Goal: Information Seeking & Learning: Check status

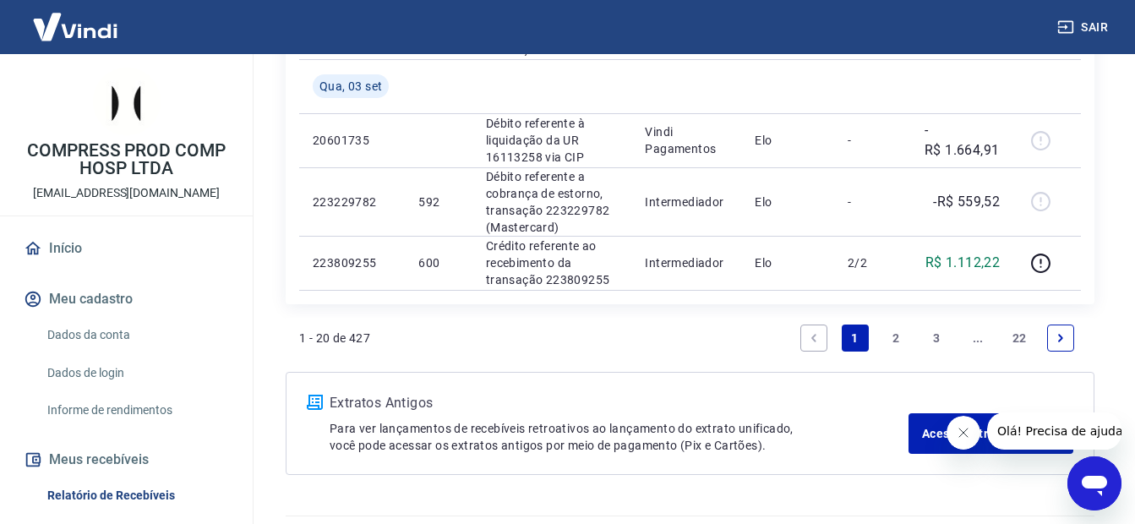
scroll to position [1762, 0]
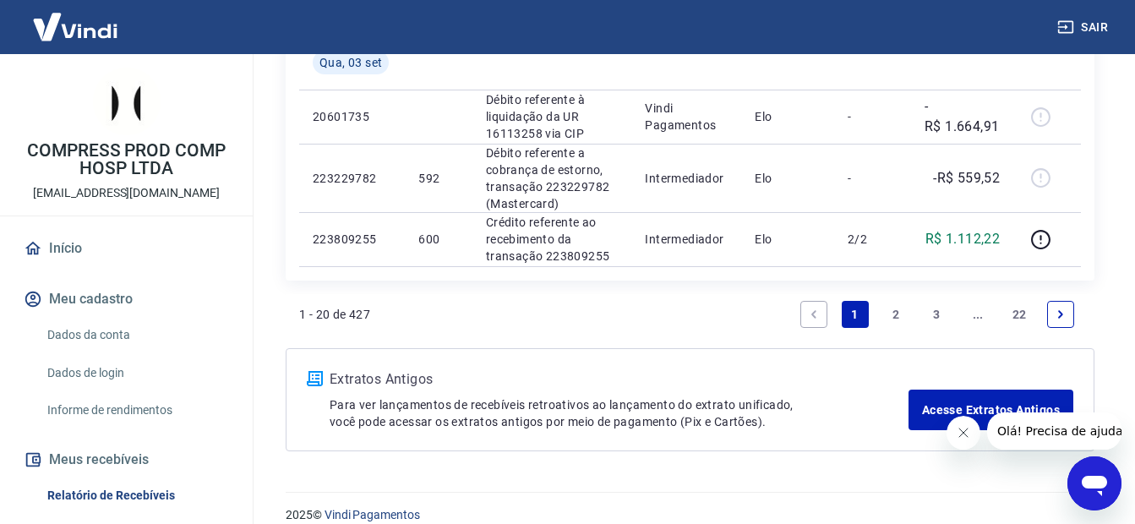
click at [1060, 311] on icon "Next page" at bounding box center [1061, 314] width 12 height 12
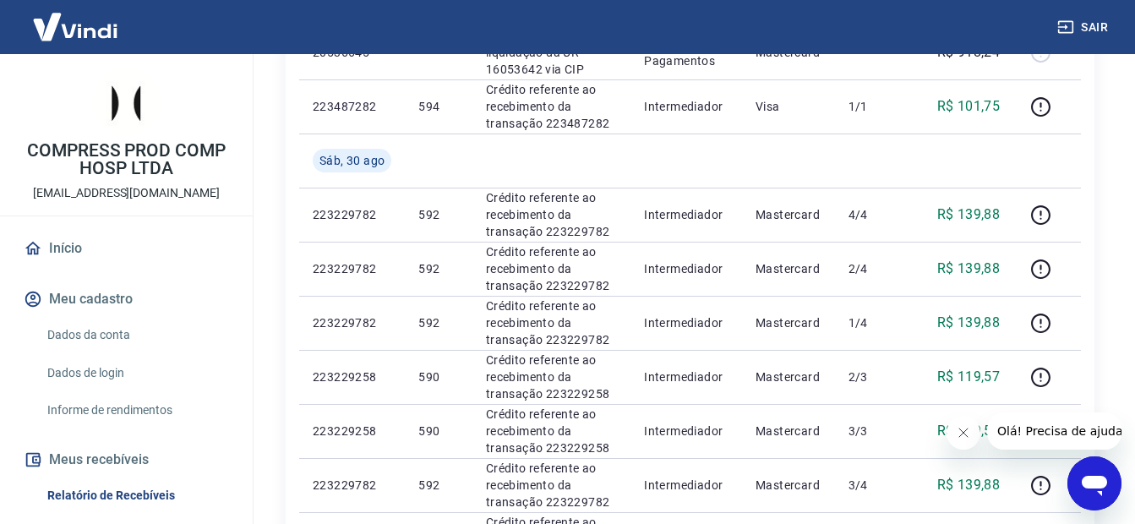
scroll to position [1130, 0]
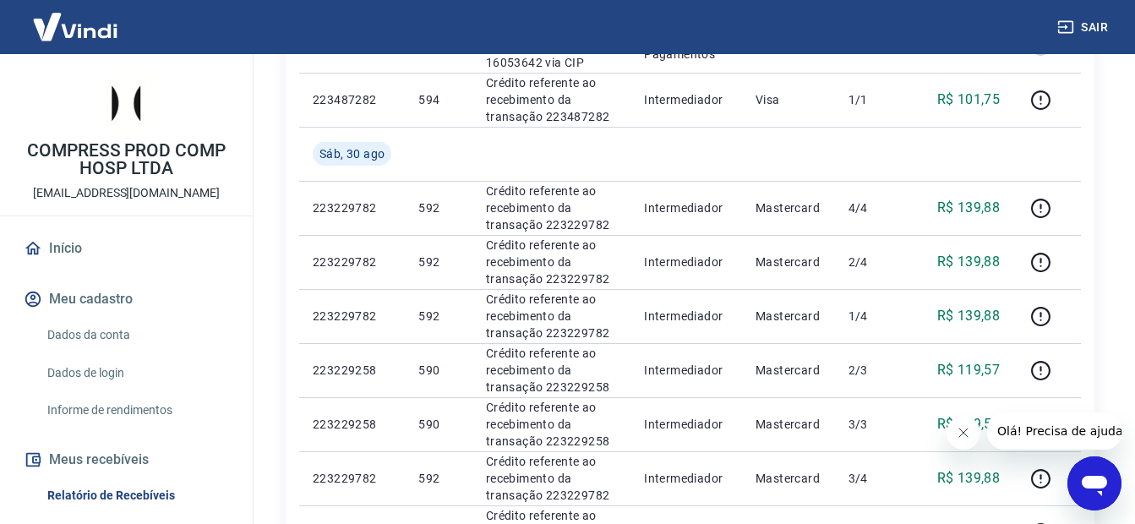
click at [867, 35] on div "Sair" at bounding box center [567, 27] width 1135 height 54
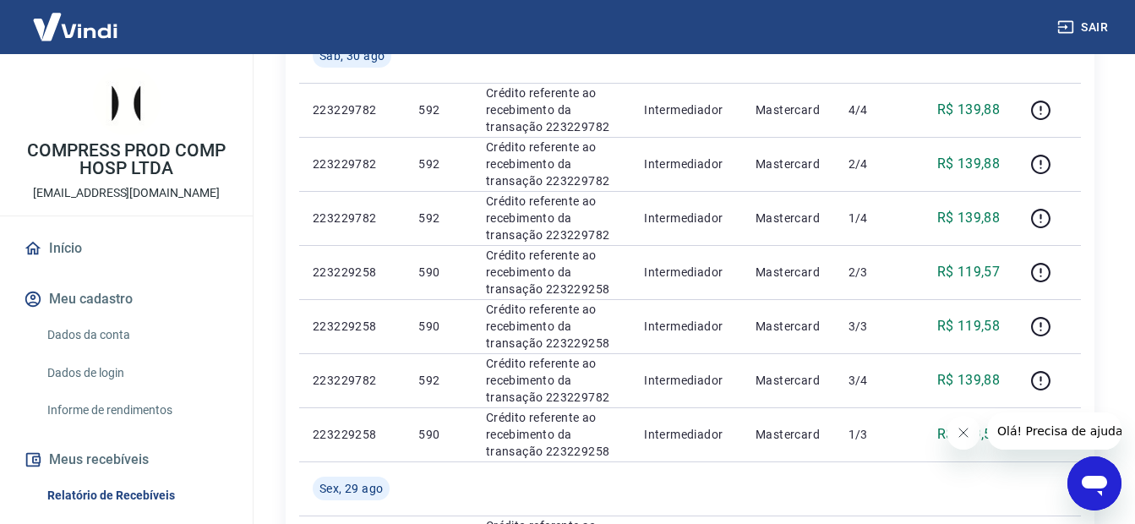
scroll to position [1239, 0]
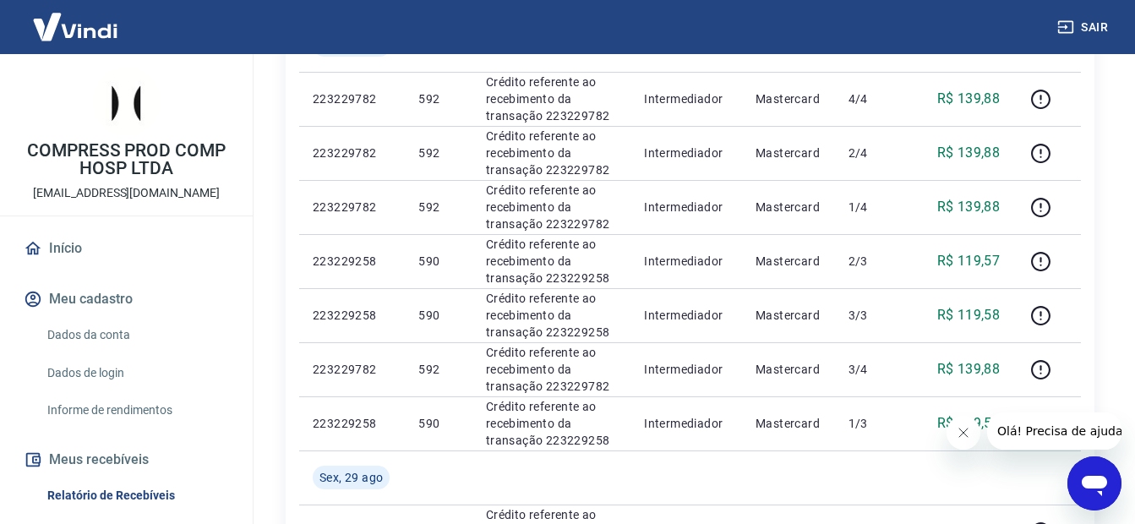
drag, startPoint x: 957, startPoint y: 434, endPoint x: 966, endPoint y: 437, distance: 9.6
click at [957, 435] on icon "Fechar mensagem da empresa" at bounding box center [963, 433] width 14 height 14
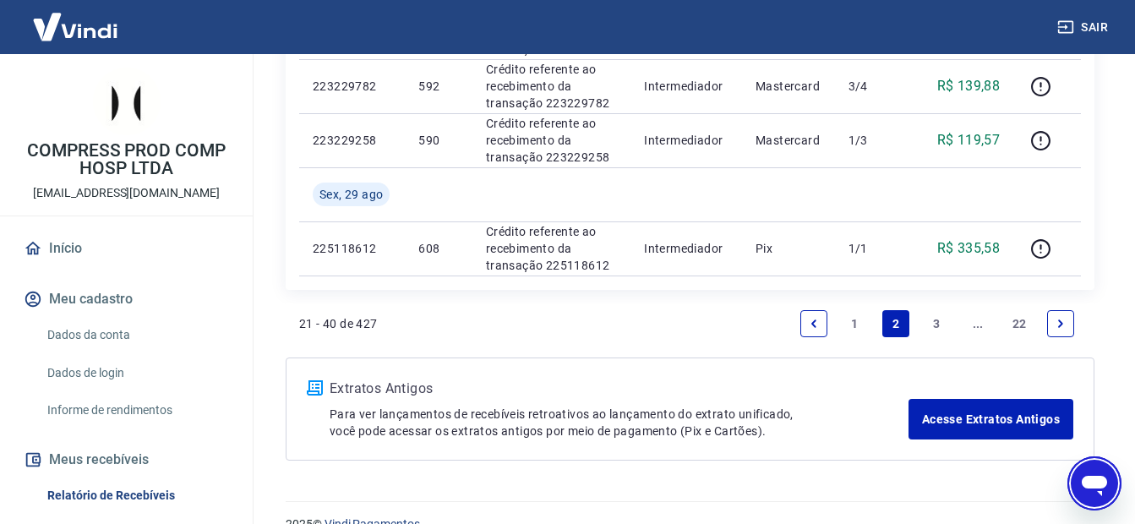
scroll to position [1552, 0]
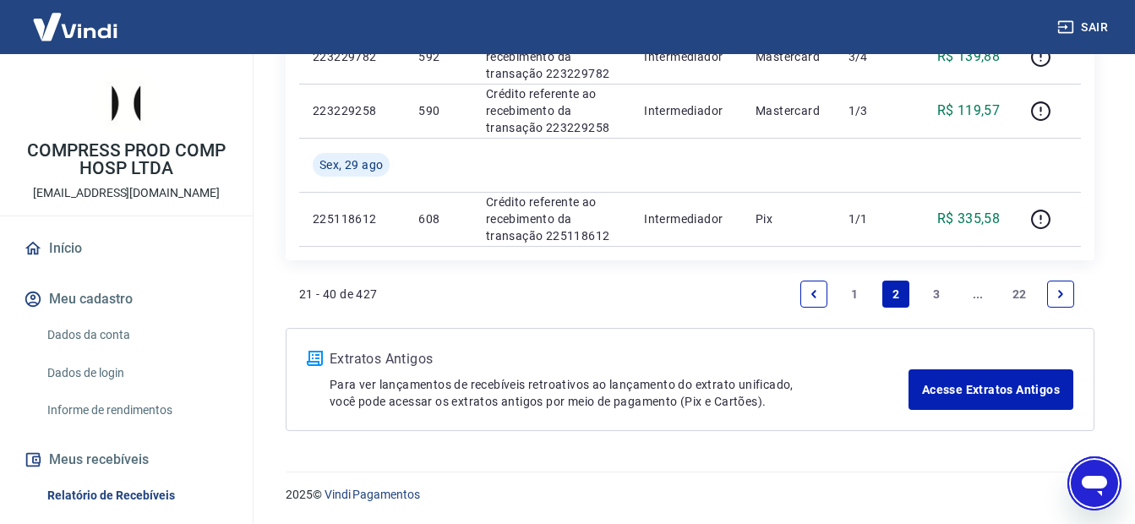
click at [853, 297] on link "1" at bounding box center [855, 294] width 27 height 27
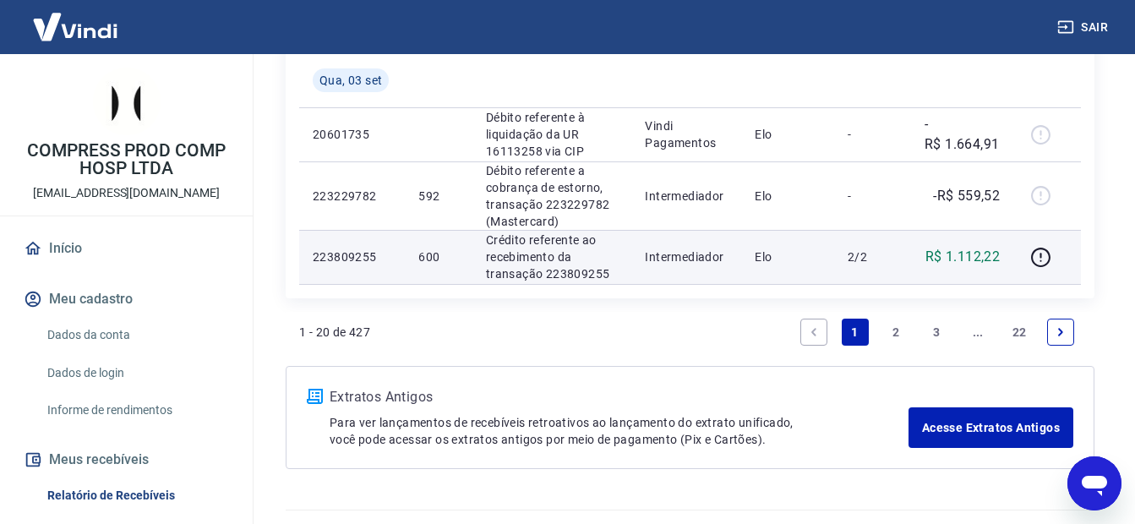
scroll to position [1782, 0]
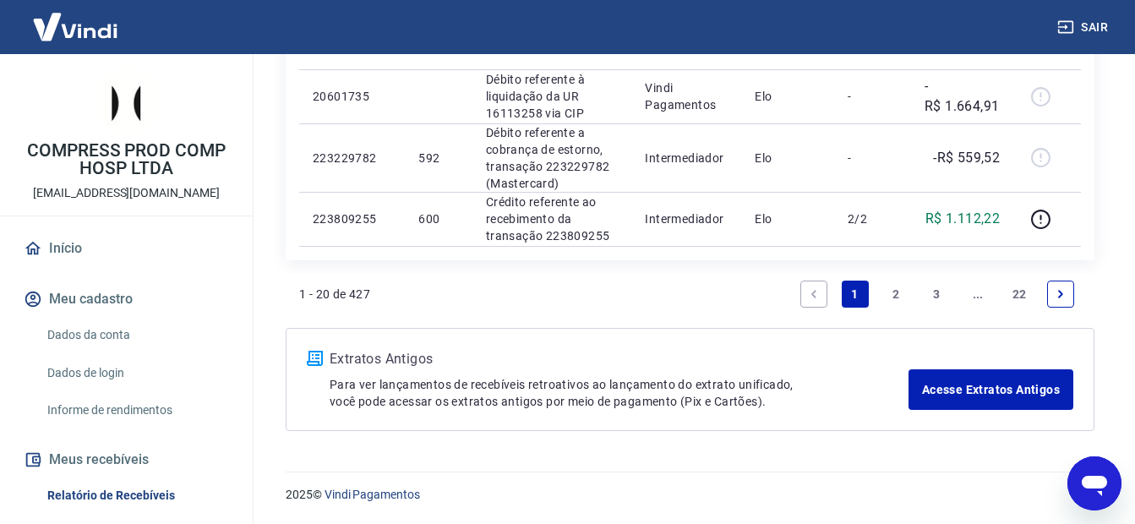
click at [1066, 291] on icon "Next page" at bounding box center [1061, 294] width 12 height 12
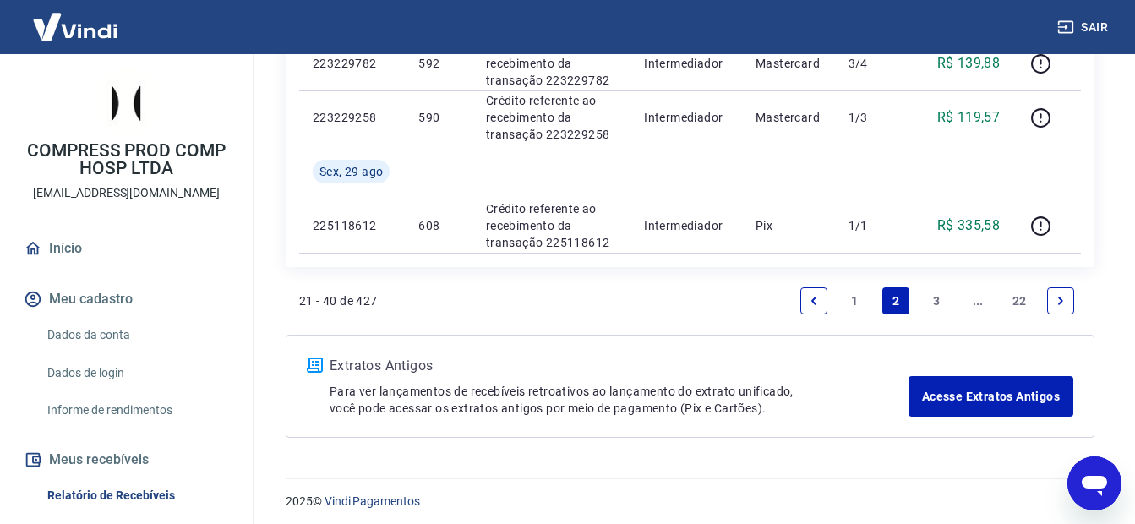
scroll to position [1552, 0]
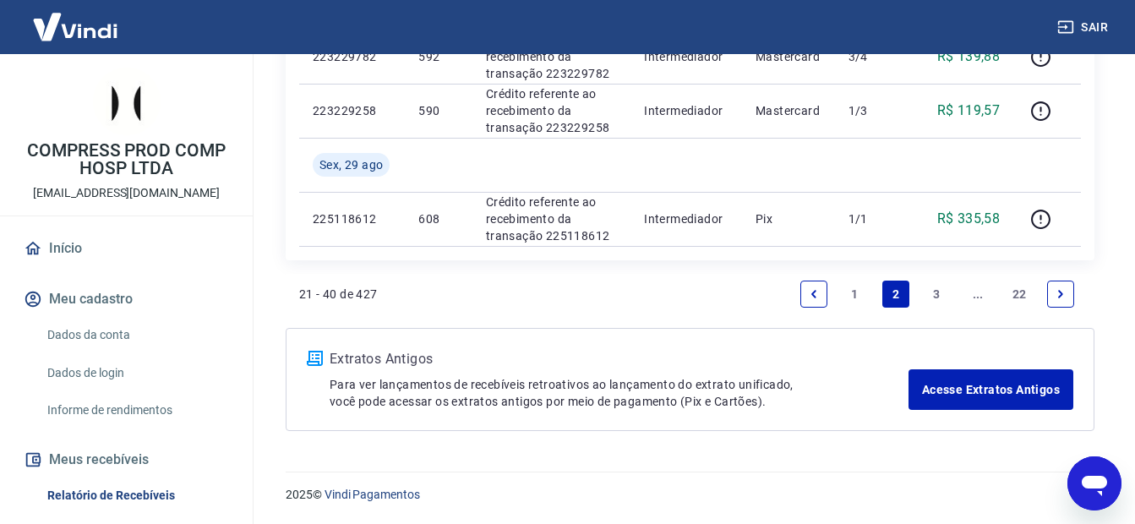
click at [815, 293] on icon "Previous page" at bounding box center [814, 294] width 12 height 12
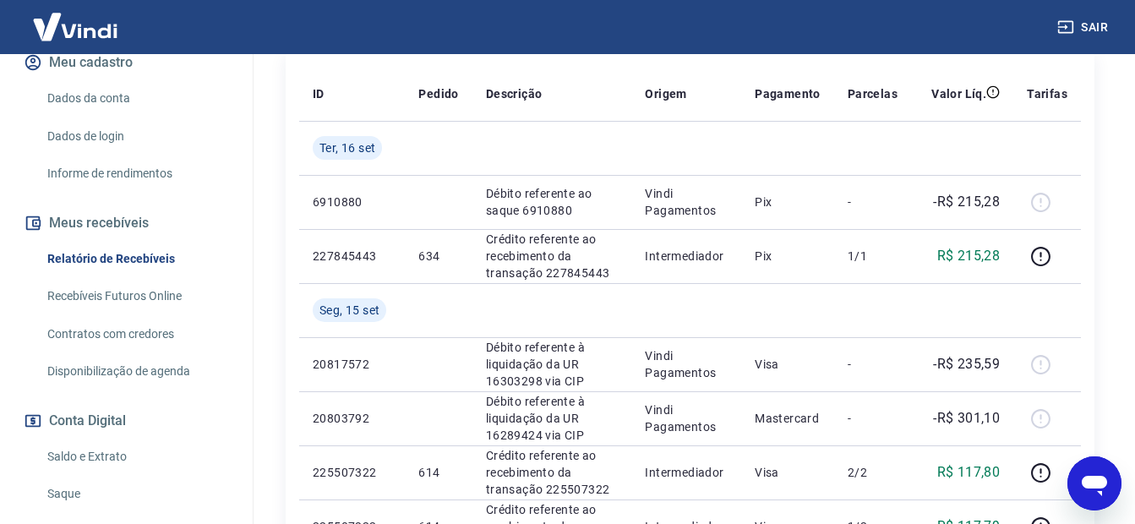
scroll to position [270, 0]
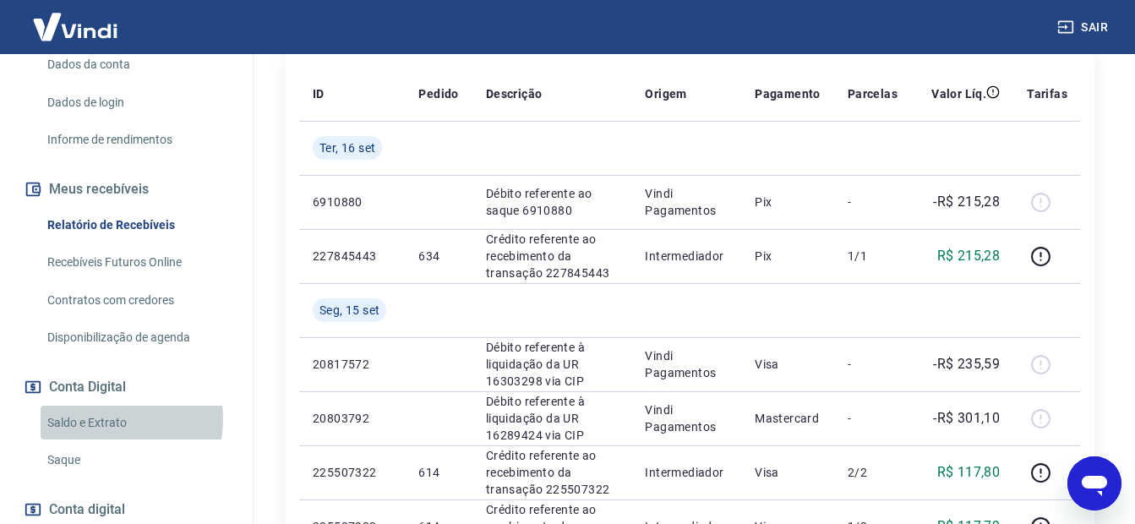
click at [112, 418] on link "Saldo e Extrato" at bounding box center [137, 423] width 192 height 35
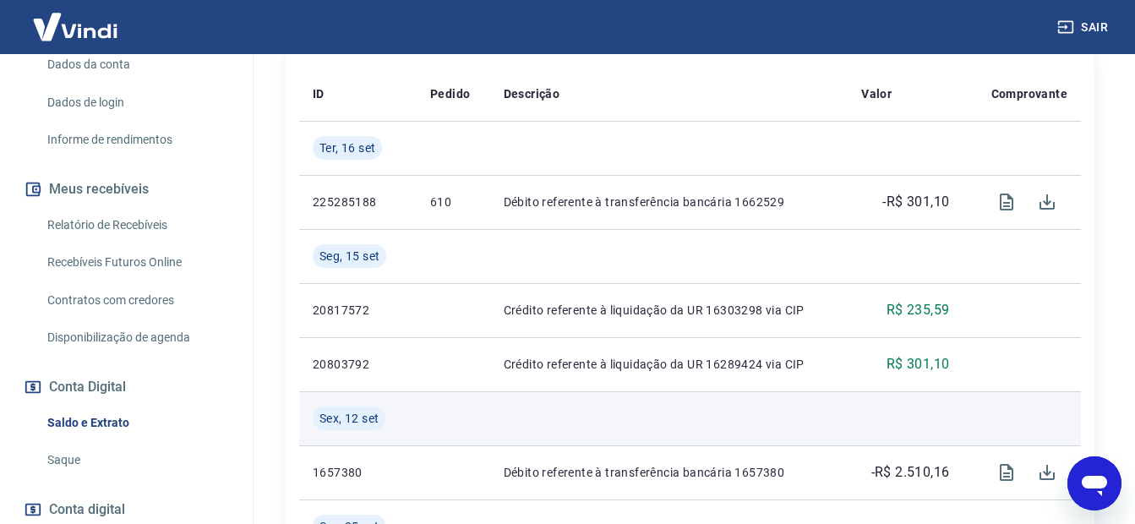
scroll to position [507, 0]
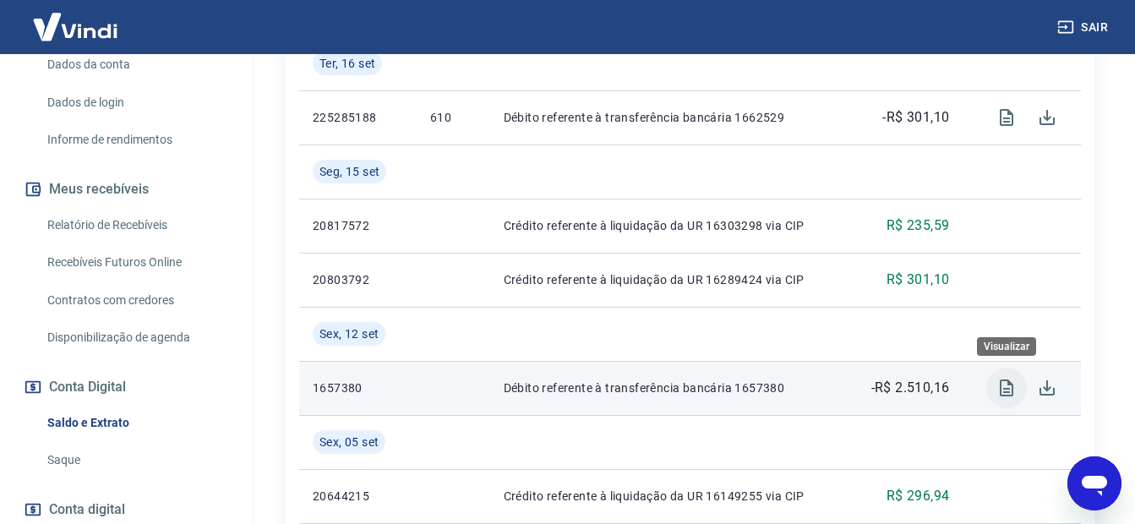
click at [1005, 382] on icon "Visualizar" at bounding box center [1006, 388] width 20 height 20
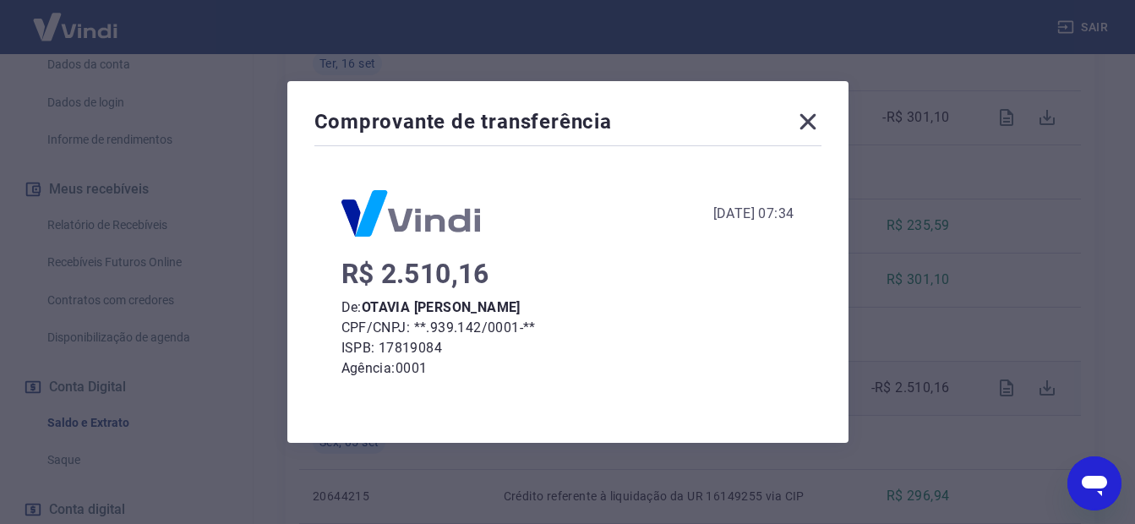
click at [821, 117] on icon at bounding box center [807, 121] width 27 height 27
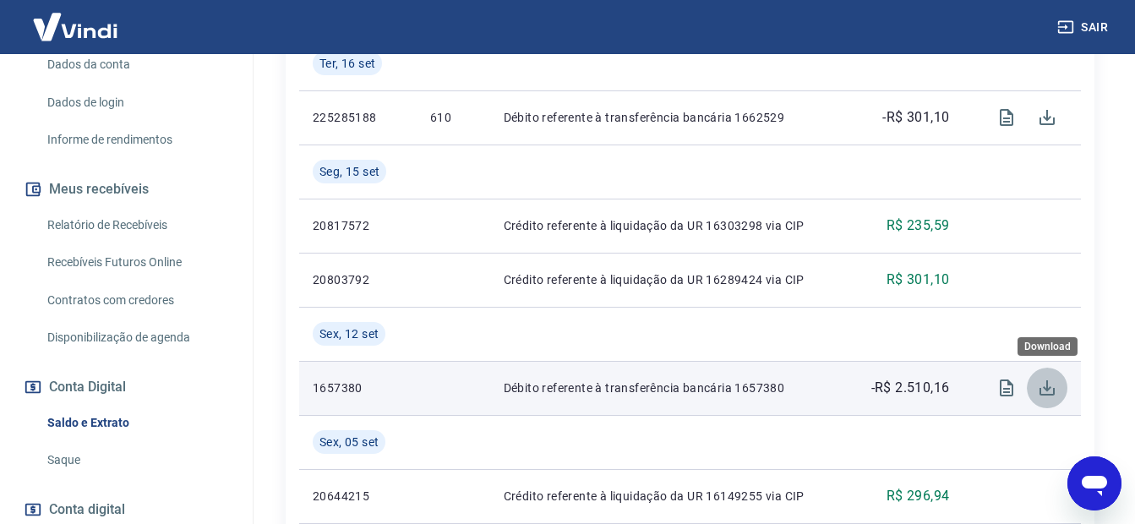
click at [1042, 388] on icon "Download" at bounding box center [1047, 388] width 20 height 20
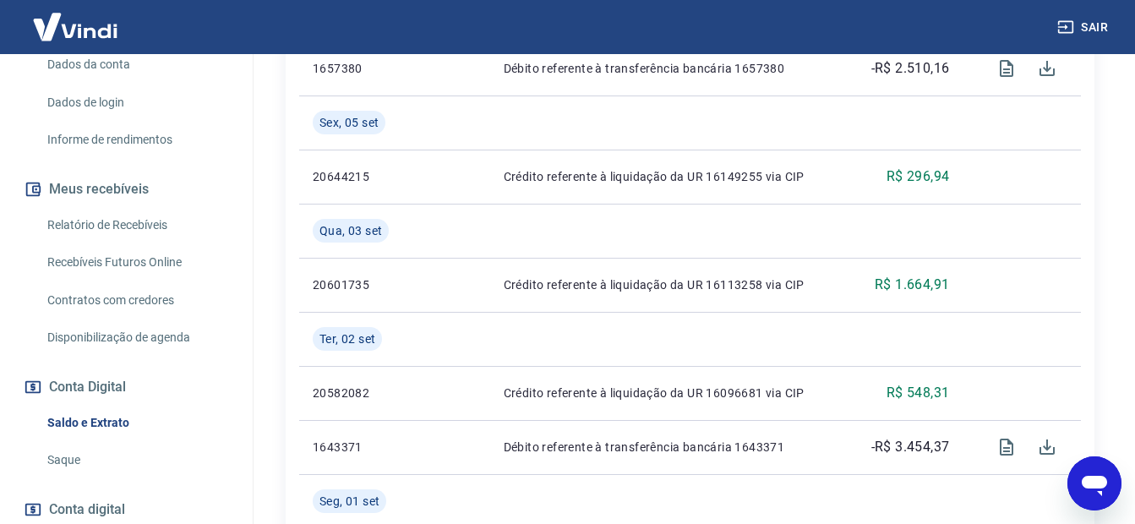
scroll to position [860, 0]
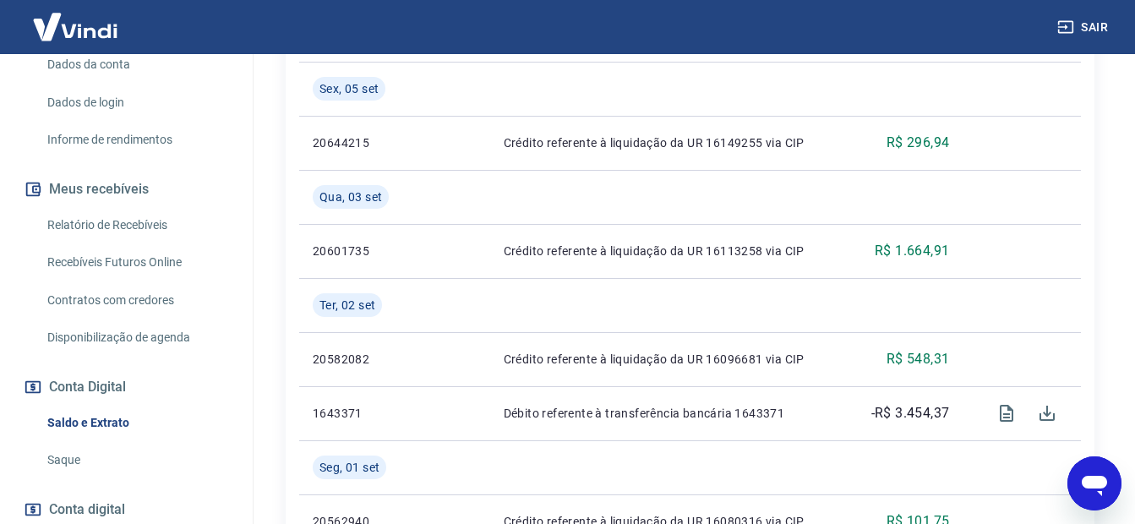
click at [1133, 510] on div "Se o saldo aumentar sem um lançamento correspondente no extrato, aguarde alguma…" at bounding box center [690, 429] width 890 height 2471
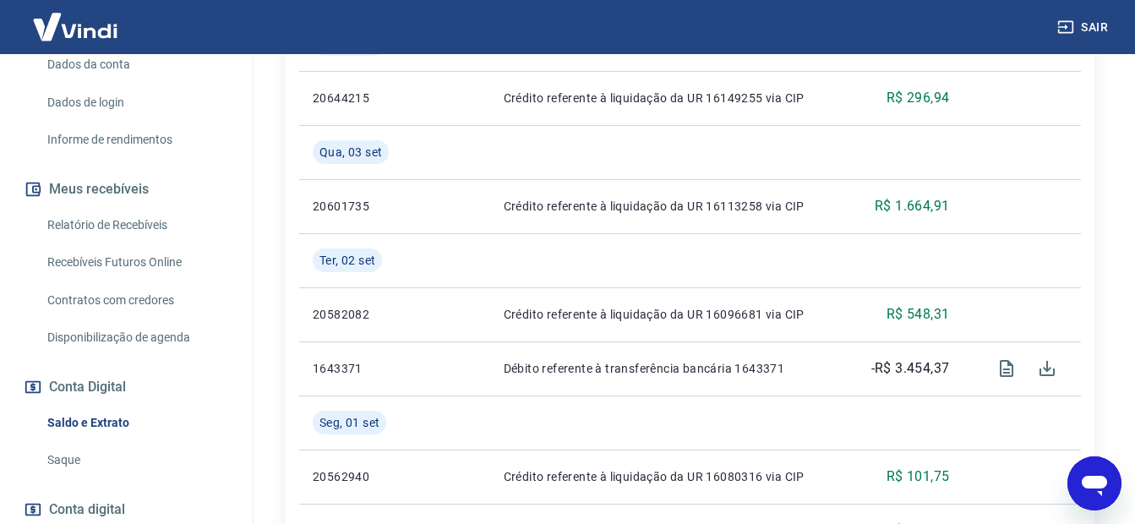
scroll to position [869, 0]
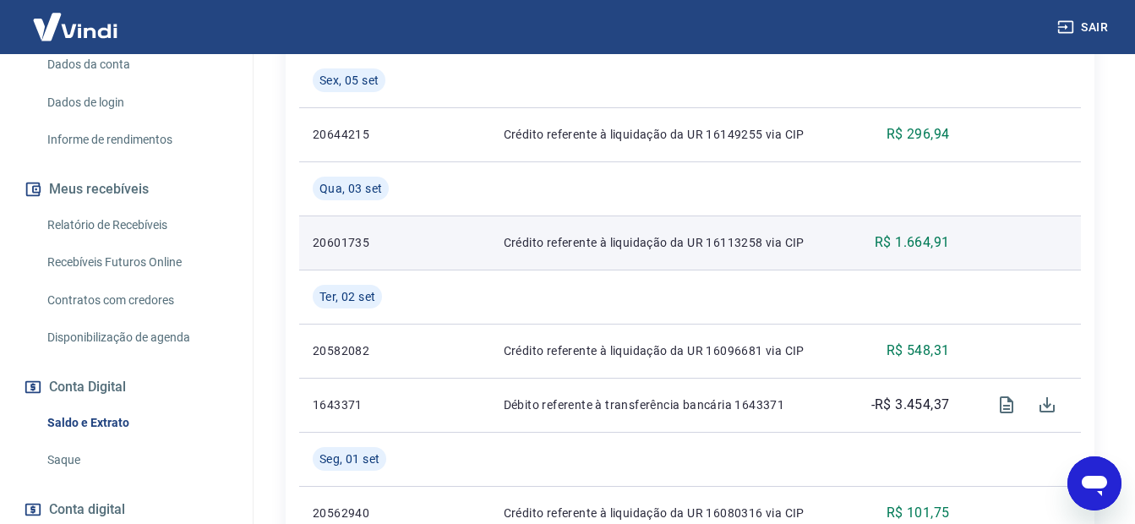
click at [891, 247] on p "R$ 1.664,91" at bounding box center [912, 242] width 74 height 20
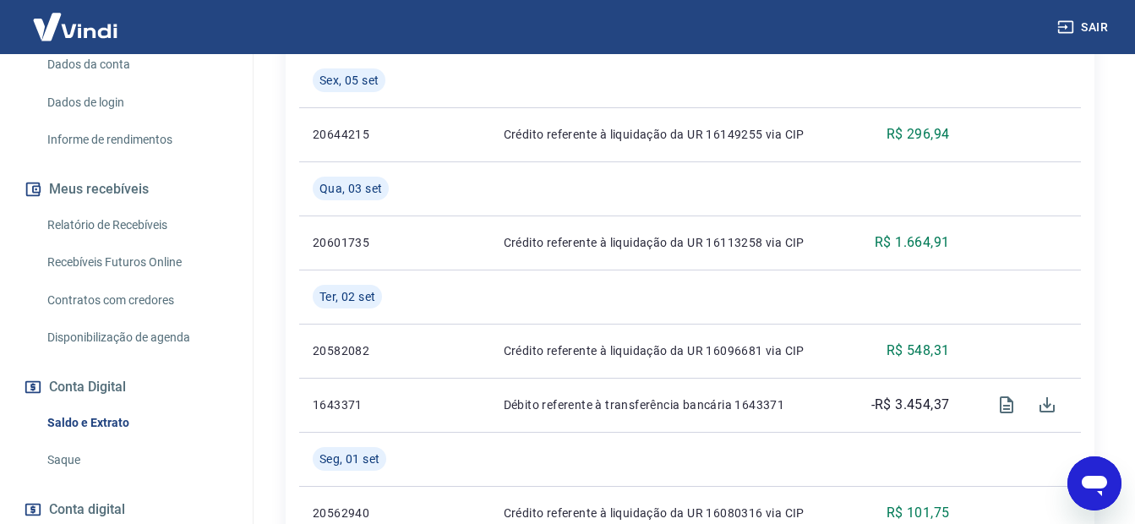
click at [142, 227] on link "Relatório de Recebíveis" at bounding box center [137, 225] width 192 height 35
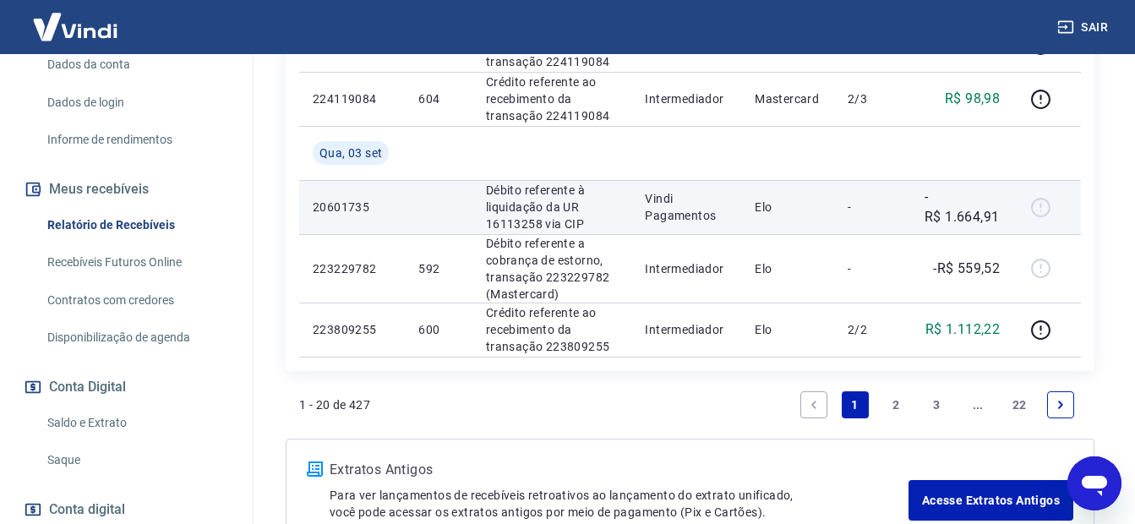
scroll to position [1714, 0]
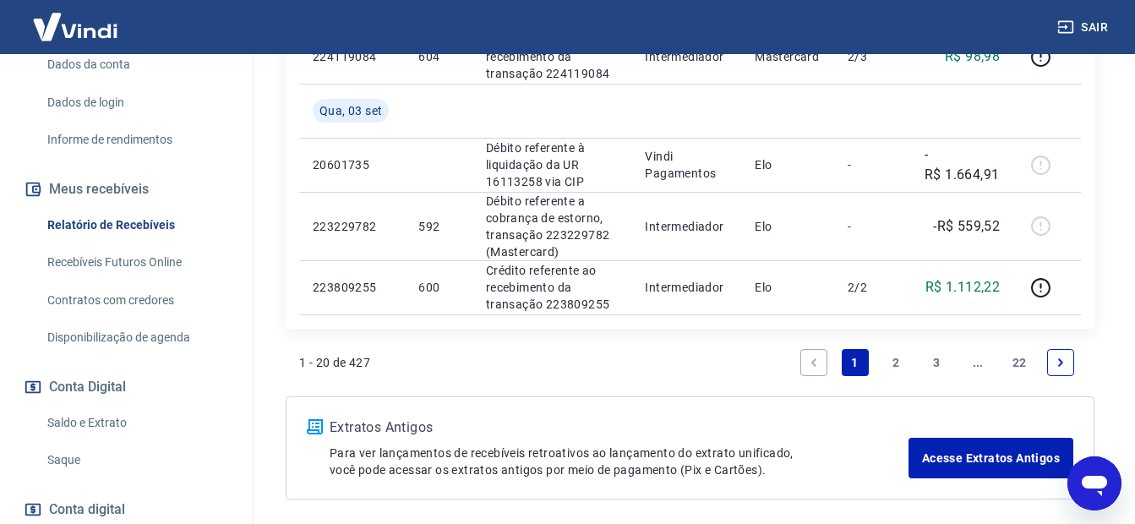
click at [895, 368] on link "2" at bounding box center [895, 362] width 27 height 27
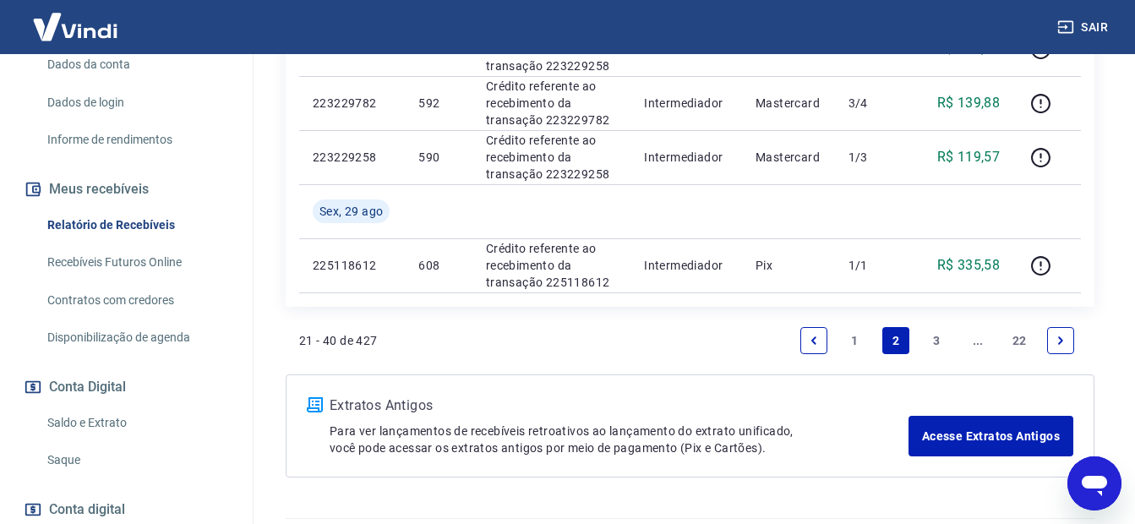
scroll to position [1467, 0]
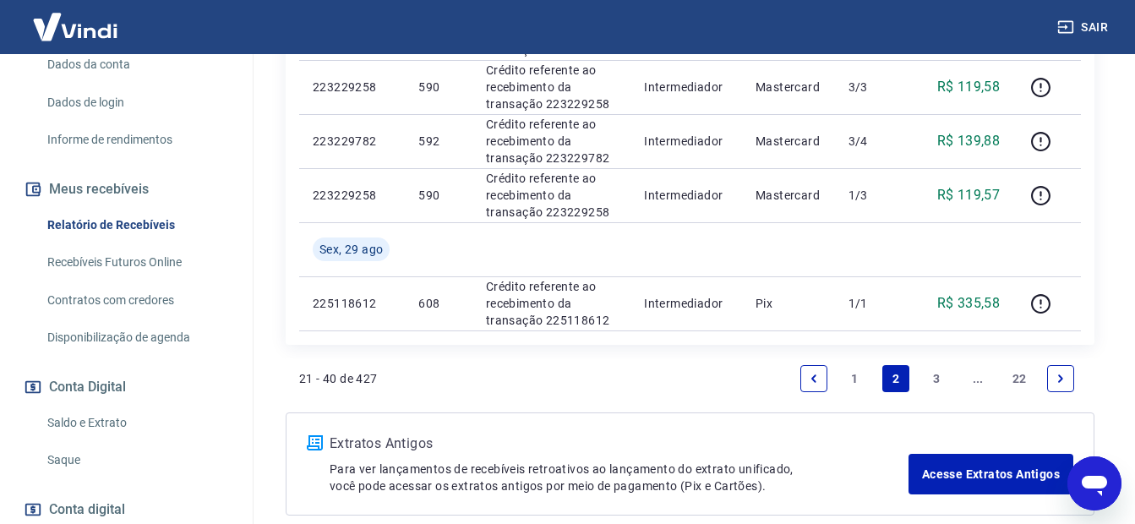
click at [934, 382] on link "3" at bounding box center [937, 378] width 27 height 27
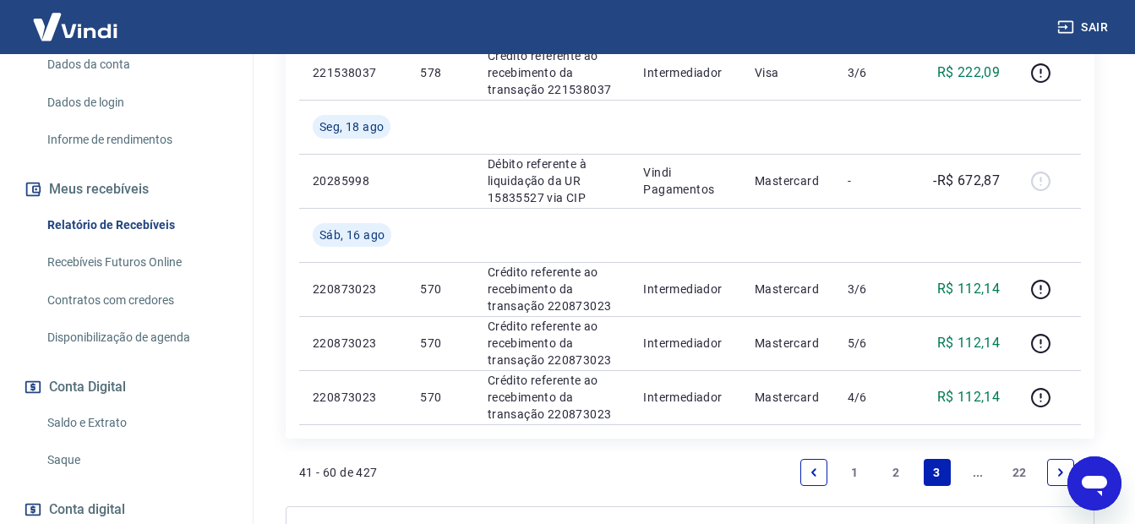
scroll to position [1660, 0]
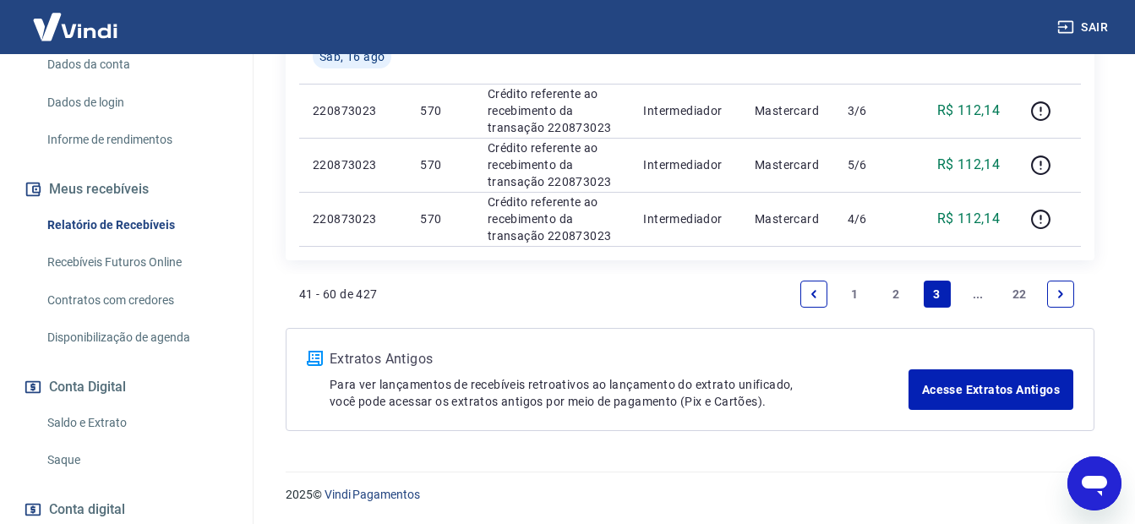
click at [893, 297] on link "2" at bounding box center [895, 294] width 27 height 27
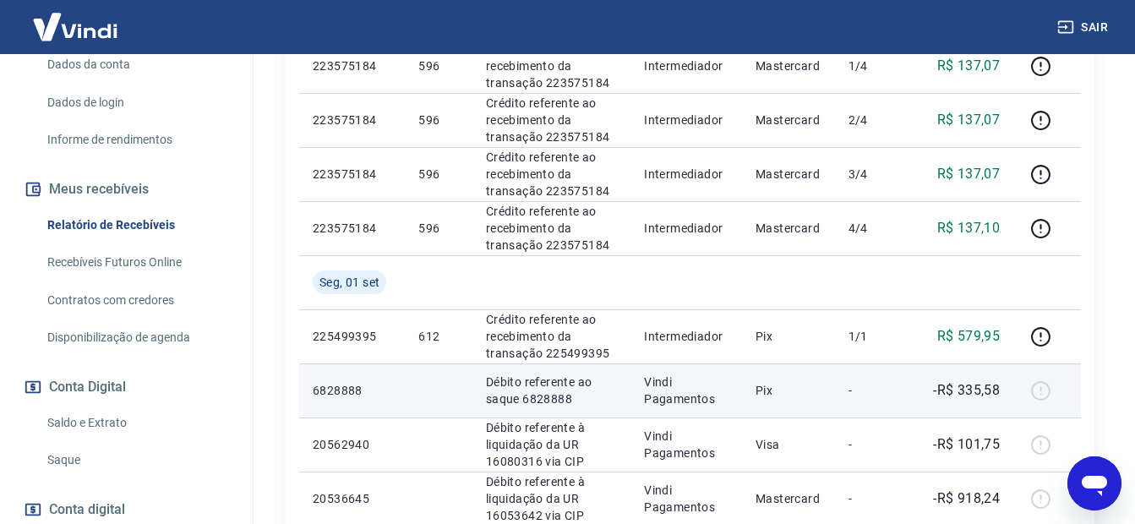
scroll to position [706, 0]
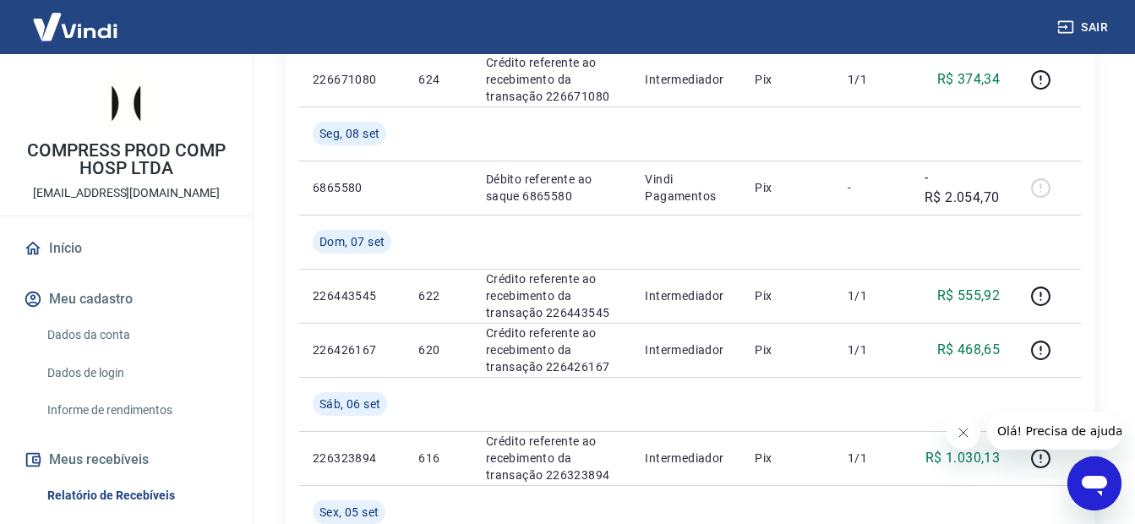
scroll to position [930, 0]
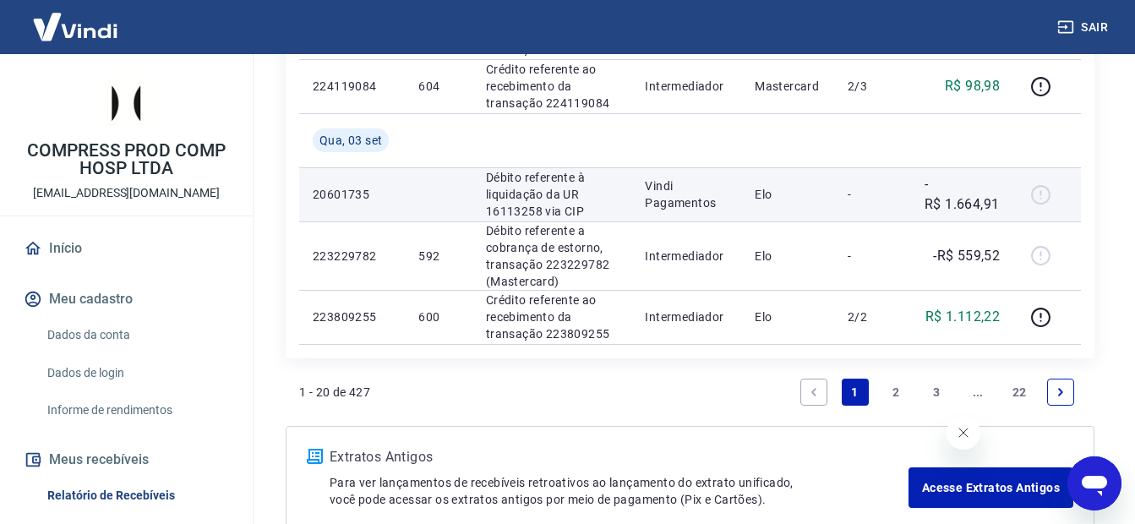
scroll to position [1690, 0]
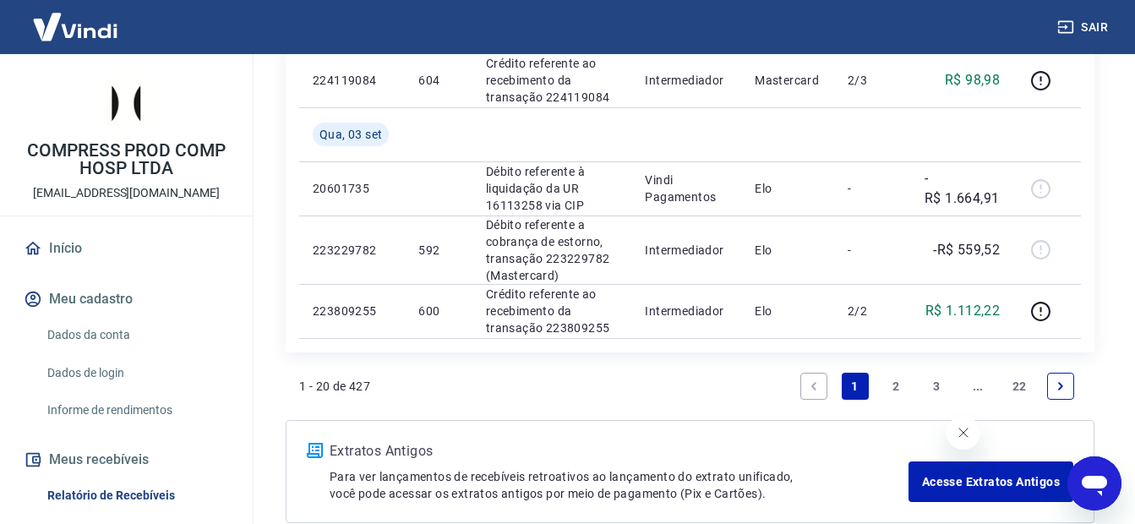
click at [1052, 395] on link "Next page" at bounding box center [1060, 386] width 27 height 27
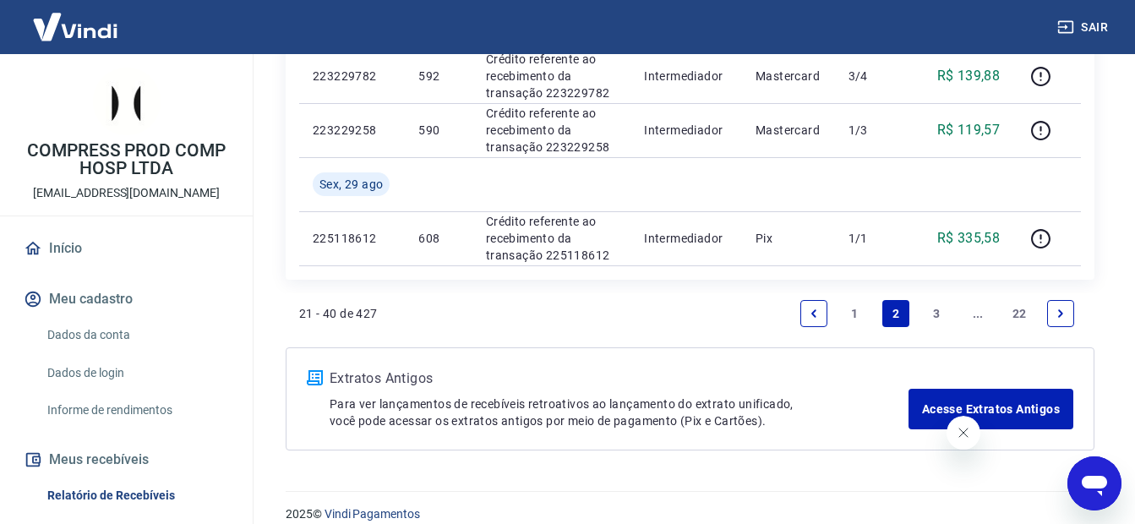
scroll to position [1552, 0]
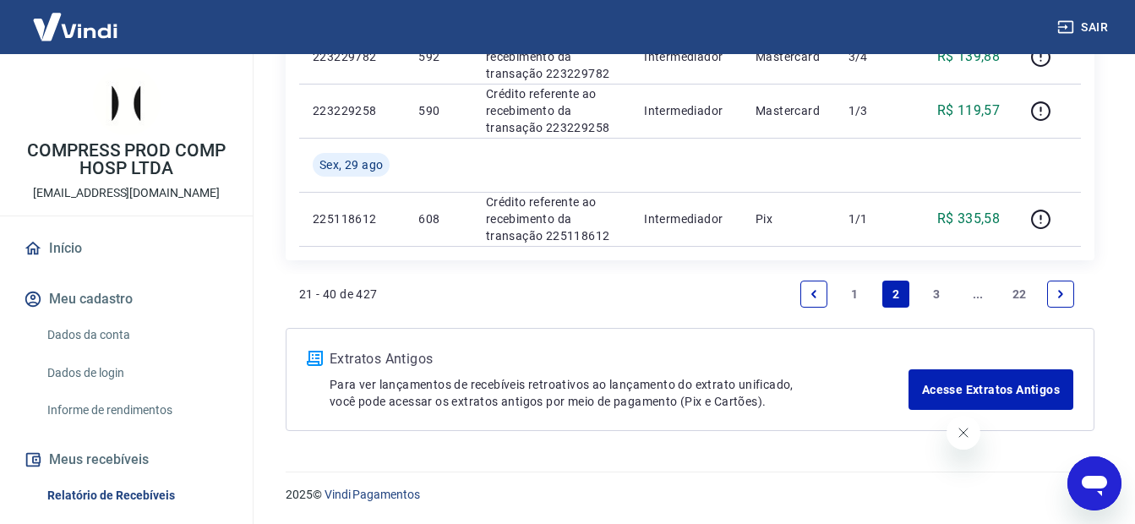
click at [855, 293] on link "1" at bounding box center [855, 294] width 27 height 27
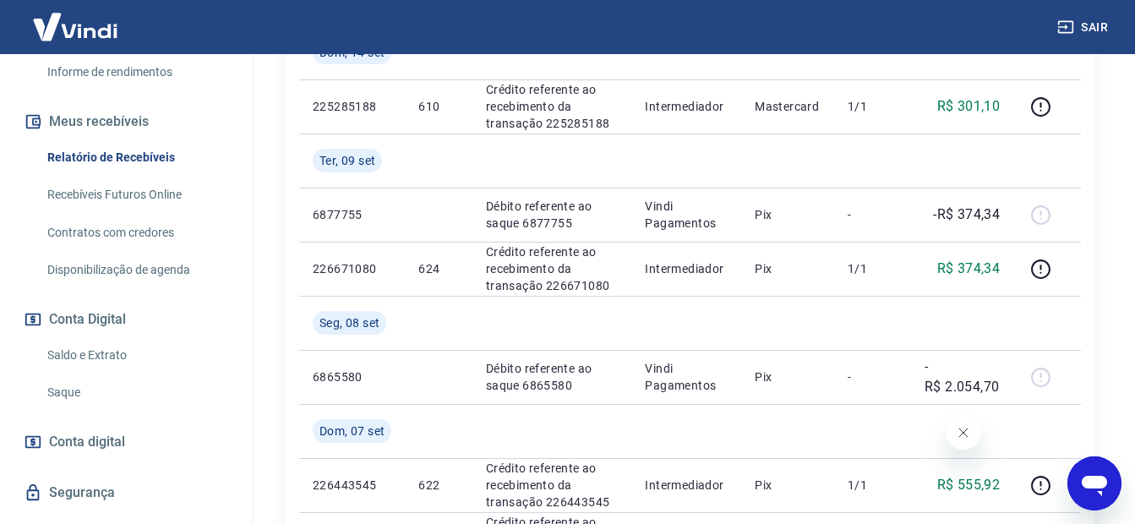
scroll to position [376, 0]
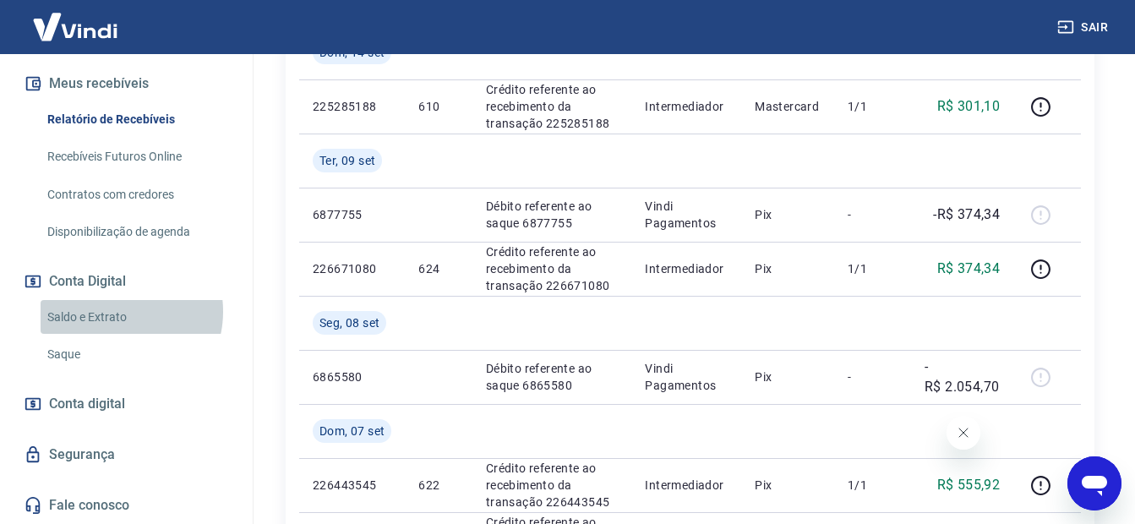
click at [117, 311] on link "Saldo e Extrato" at bounding box center [137, 317] width 192 height 35
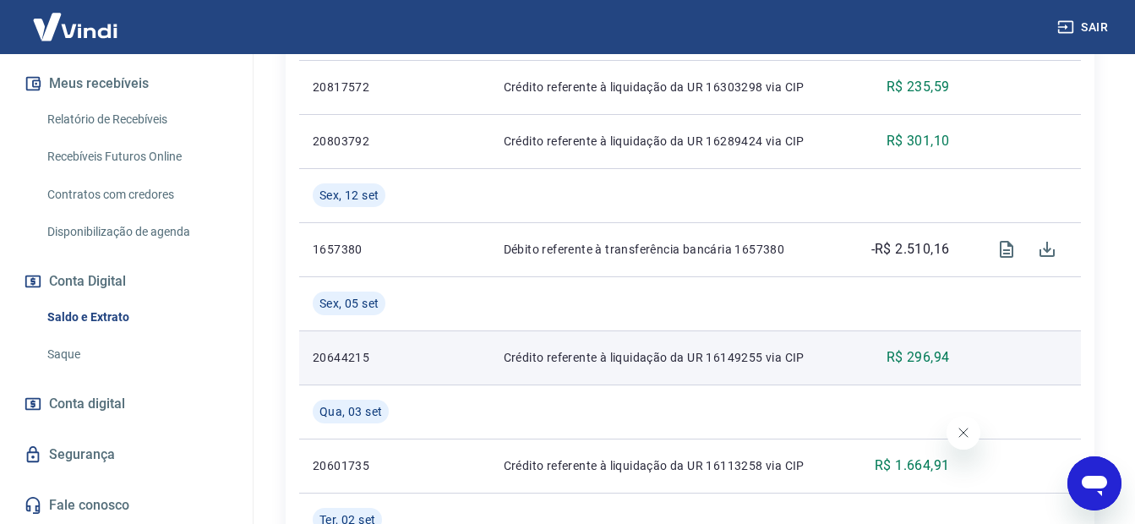
scroll to position [676, 0]
